Goal: Task Accomplishment & Management: Use online tool/utility

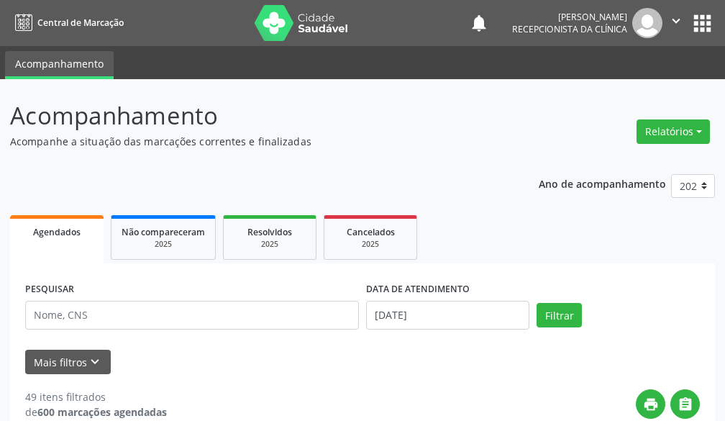
drag, startPoint x: 99, startPoint y: 200, endPoint x: 69, endPoint y: 222, distance: 37.5
click at [70, 235] on span "Agendados" at bounding box center [56, 232] width 47 height 12
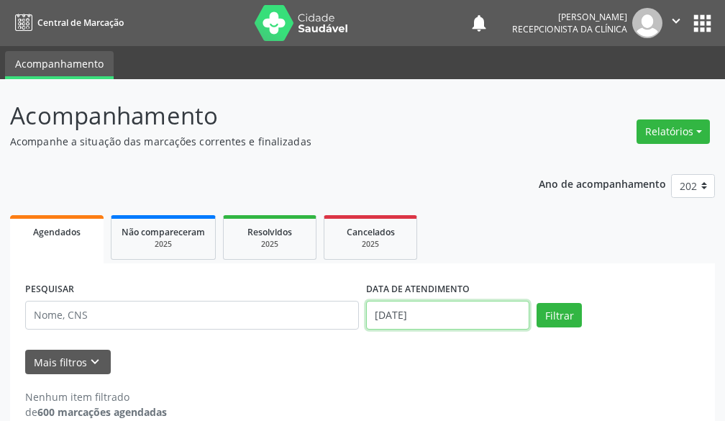
click at [457, 316] on input "[DATE]" at bounding box center [447, 315] width 163 height 29
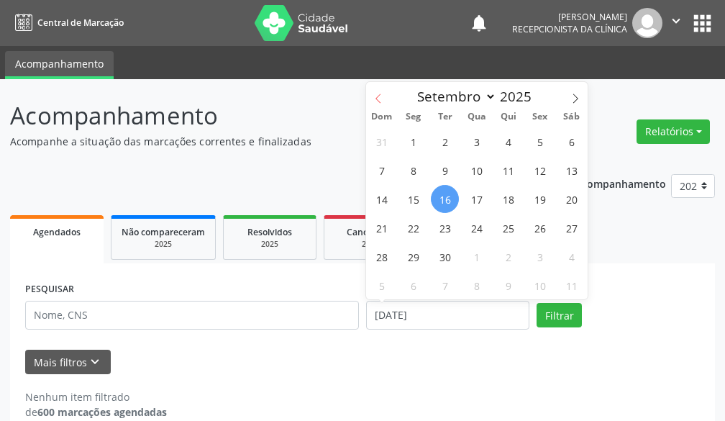
click at [382, 99] on icon at bounding box center [378, 98] width 10 height 10
select select "7"
click at [411, 196] on span "11" at bounding box center [413, 199] width 28 height 28
type input "[DATE]"
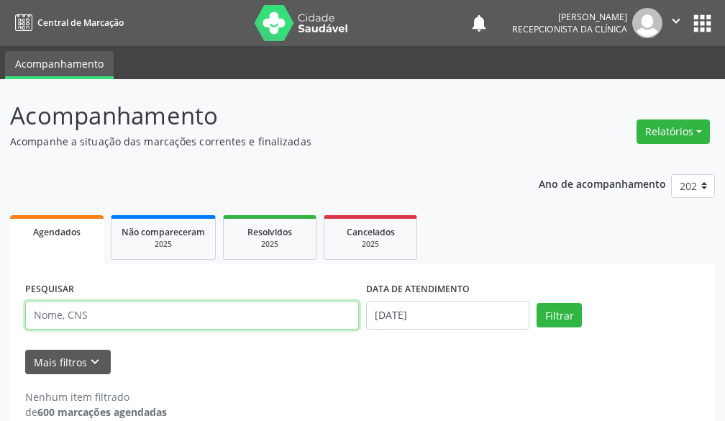
click at [258, 316] on input "text" at bounding box center [192, 315] width 334 height 29
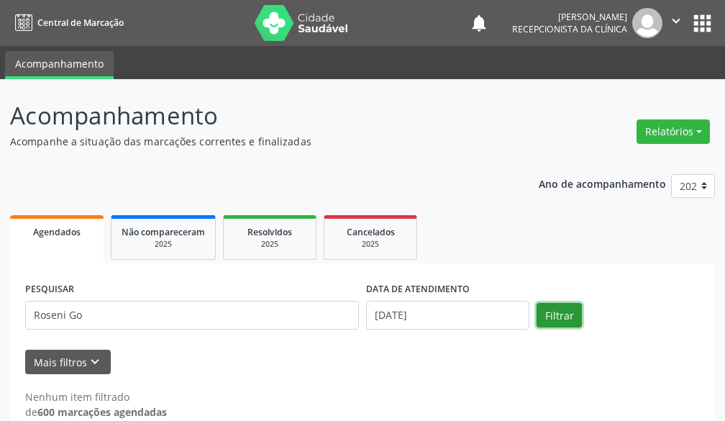
click at [552, 311] on button "Filtrar" at bounding box center [558, 315] width 45 height 24
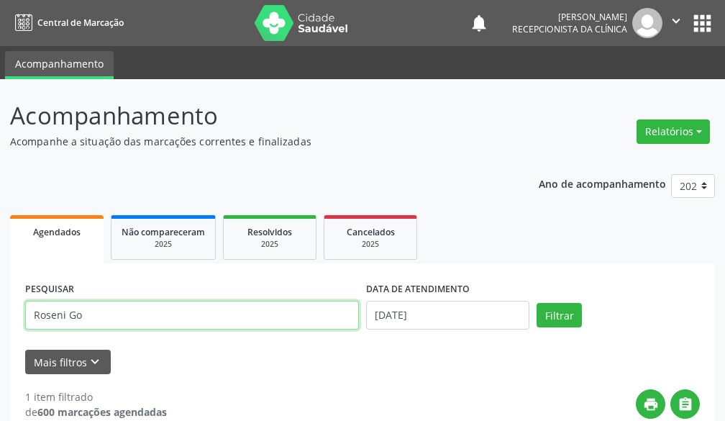
click at [211, 319] on input "Roseni Go" at bounding box center [192, 315] width 334 height 29
type input "Roseni G"
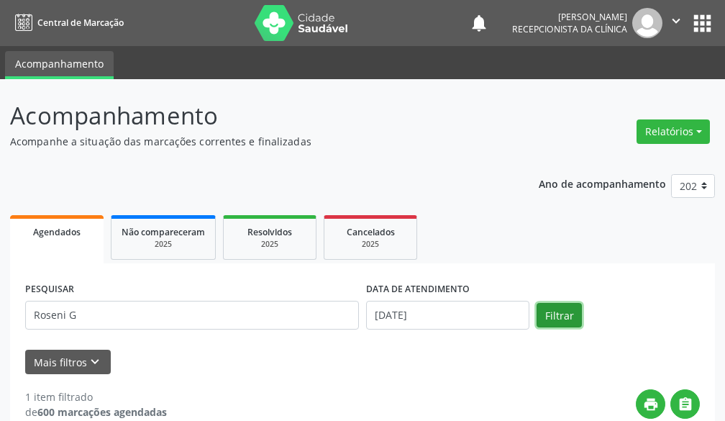
click at [561, 320] on button "Filtrar" at bounding box center [558, 315] width 45 height 24
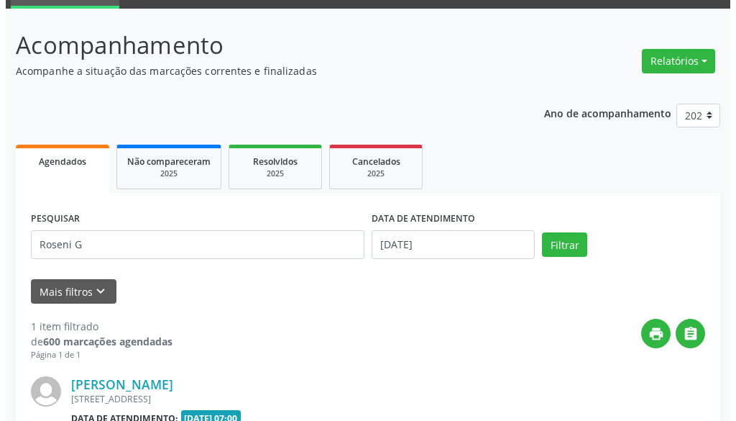
scroll to position [230, 0]
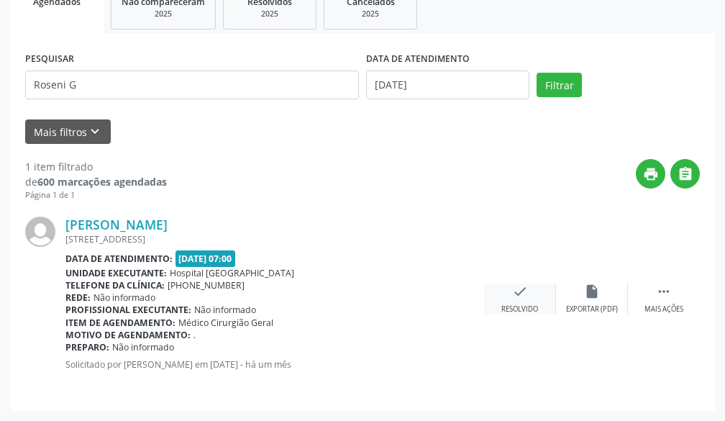
click at [521, 299] on div "check Resolvido" at bounding box center [520, 298] width 72 height 31
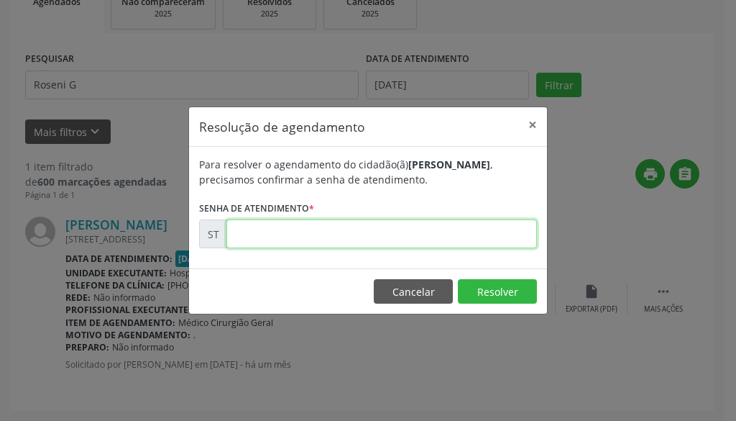
click at [426, 232] on input "text" at bounding box center [382, 233] width 311 height 29
type input "00014681"
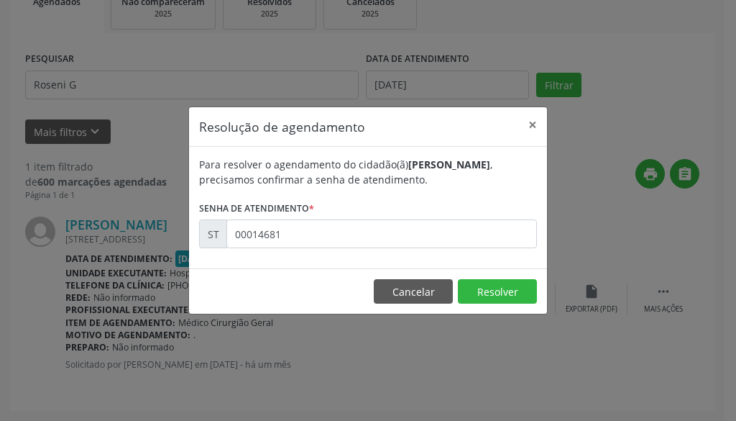
click at [483, 278] on footer "Cancelar Resolver" at bounding box center [368, 290] width 358 height 45
click at [498, 299] on button "Resolver" at bounding box center [497, 291] width 79 height 24
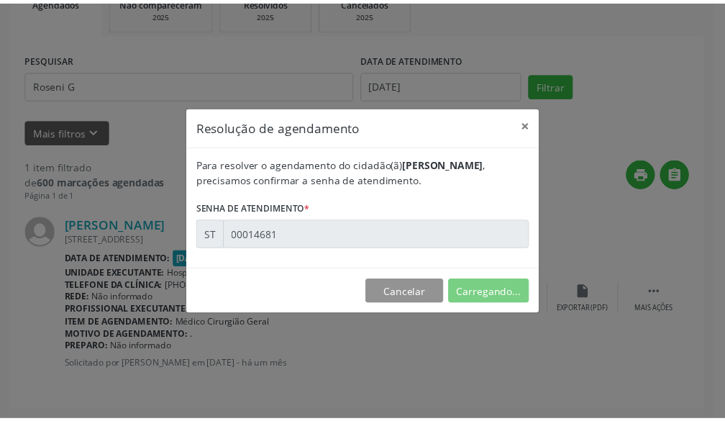
scroll to position [55, 0]
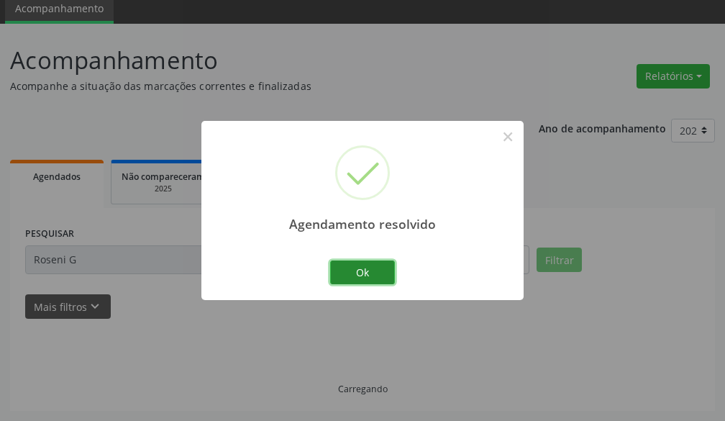
click at [386, 265] on button "Ok" at bounding box center [362, 272] width 65 height 24
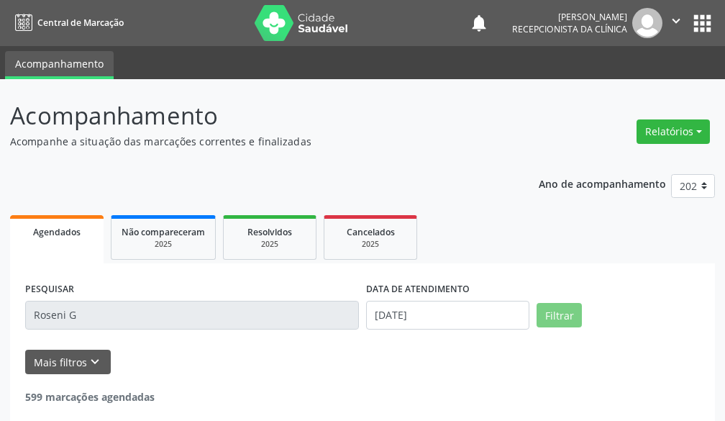
scroll to position [70, 0]
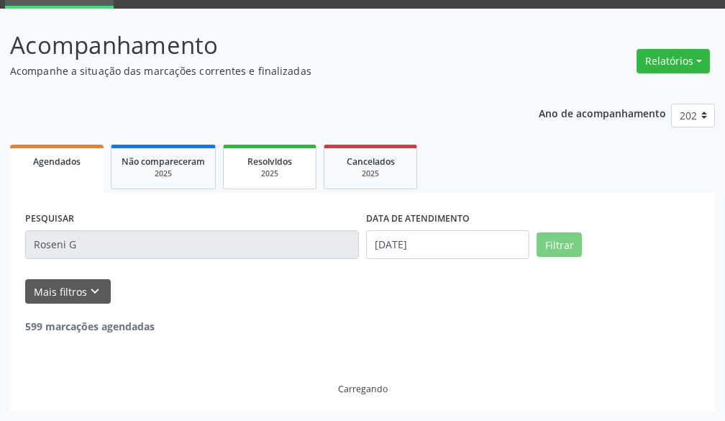
click at [262, 170] on div "2025" at bounding box center [270, 173] width 72 height 11
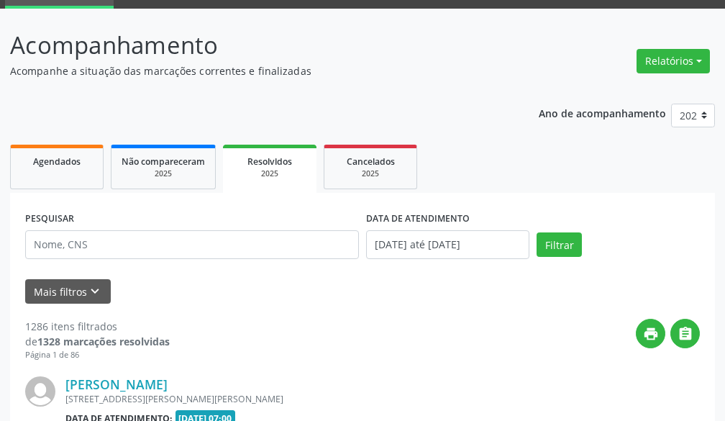
click at [466, 285] on div "Mais filtros keyboard_arrow_down" at bounding box center [363, 291] width 682 height 25
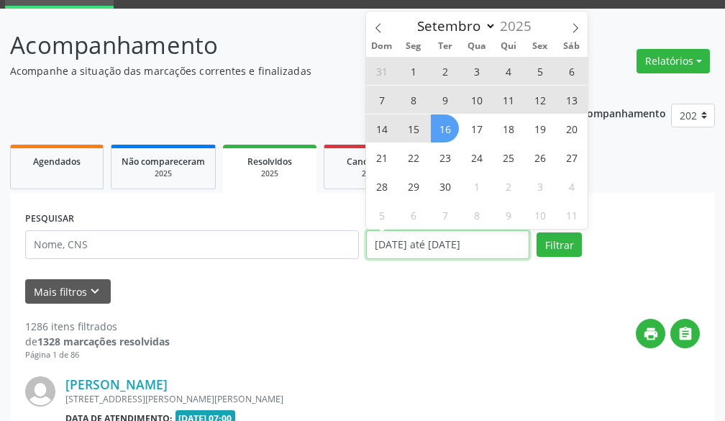
click at [450, 244] on input "[DATE] até [DATE]" at bounding box center [447, 244] width 163 height 29
click at [375, 19] on span at bounding box center [378, 24] width 24 height 24
select select "7"
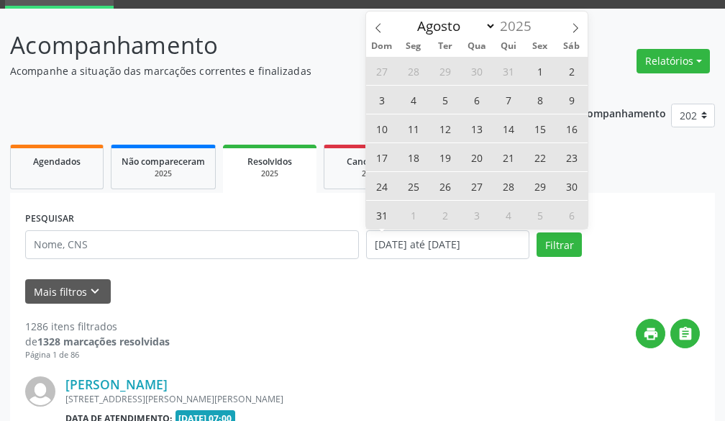
click at [421, 139] on span "11" at bounding box center [413, 128] width 28 height 28
type input "[DATE]"
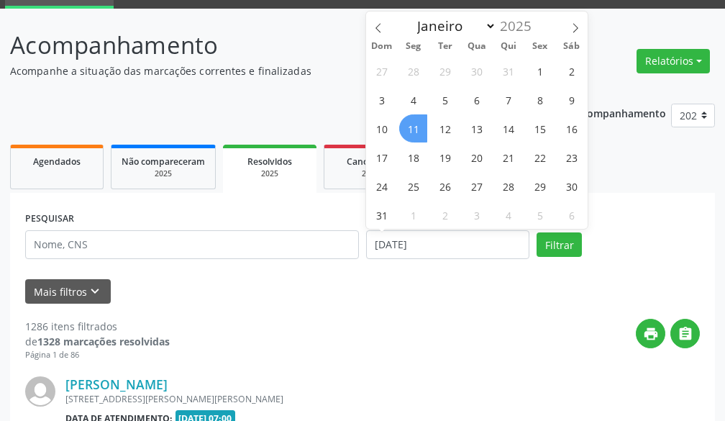
click at [421, 139] on span "11" at bounding box center [413, 128] width 28 height 28
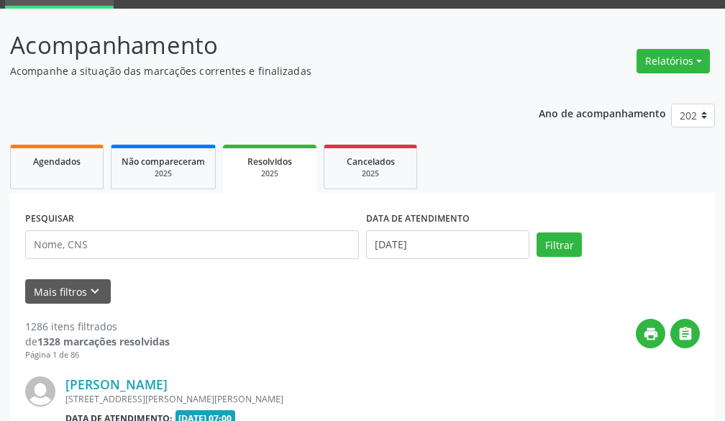
scroll to position [142, 0]
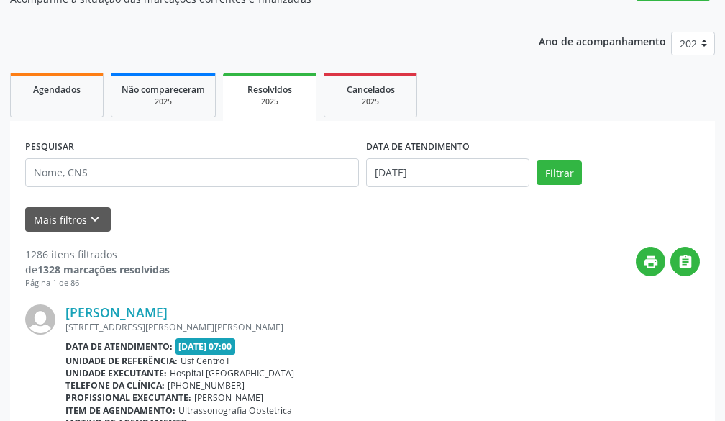
click at [268, 99] on div "2025" at bounding box center [269, 101] width 73 height 11
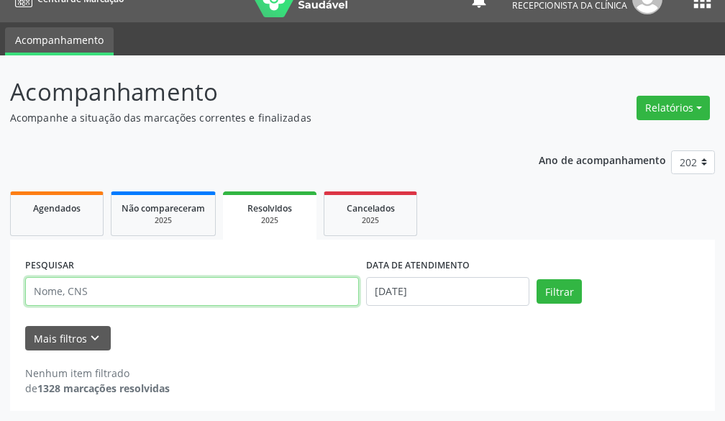
click at [170, 289] on input "text" at bounding box center [192, 291] width 334 height 29
type input "Roseni Go"
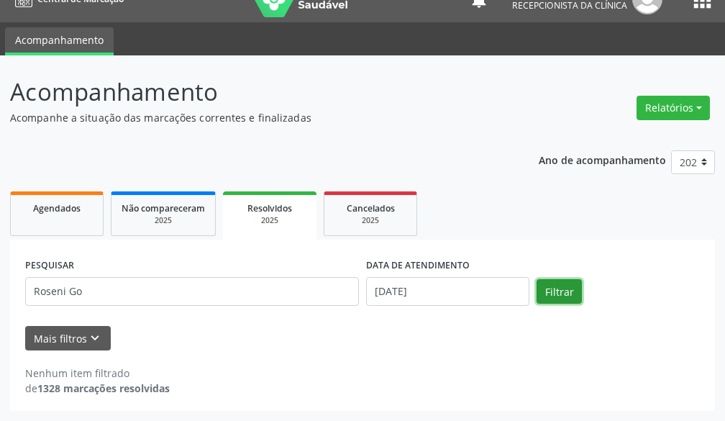
click at [570, 288] on button "Filtrar" at bounding box center [558, 291] width 45 height 24
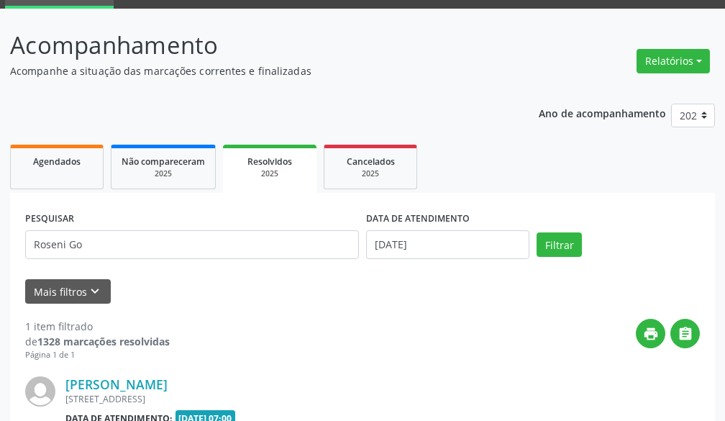
scroll to position [214, 0]
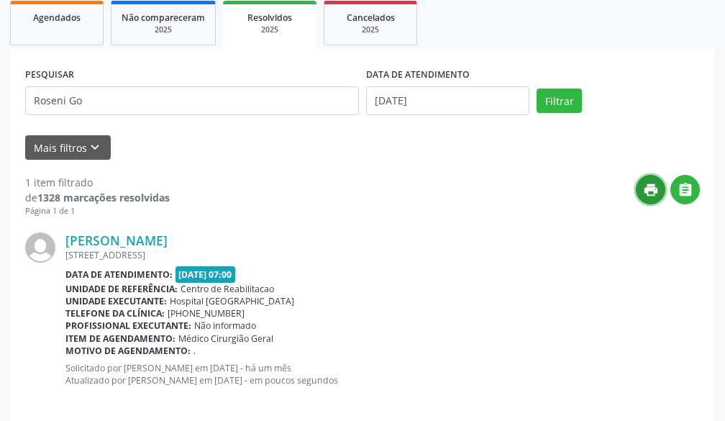
click at [646, 188] on icon "print" at bounding box center [651, 190] width 16 height 16
click at [695, 189] on button "" at bounding box center [684, 189] width 29 height 29
